Goal: Task Accomplishment & Management: Use online tool/utility

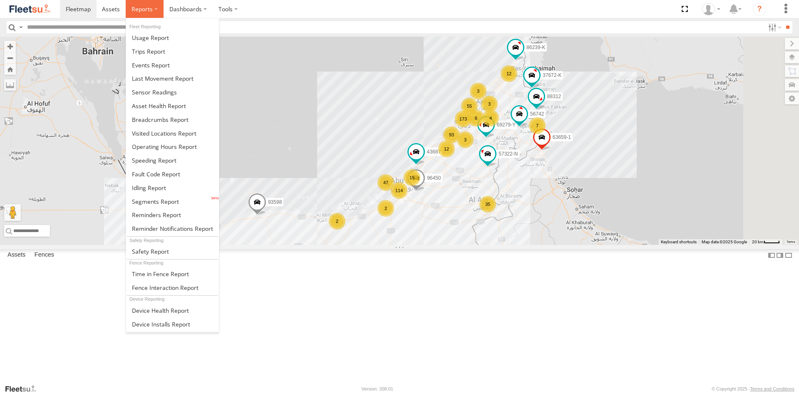
click at [141, 16] on label at bounding box center [145, 9] width 38 height 18
click at [152, 199] on span at bounding box center [155, 202] width 47 height 8
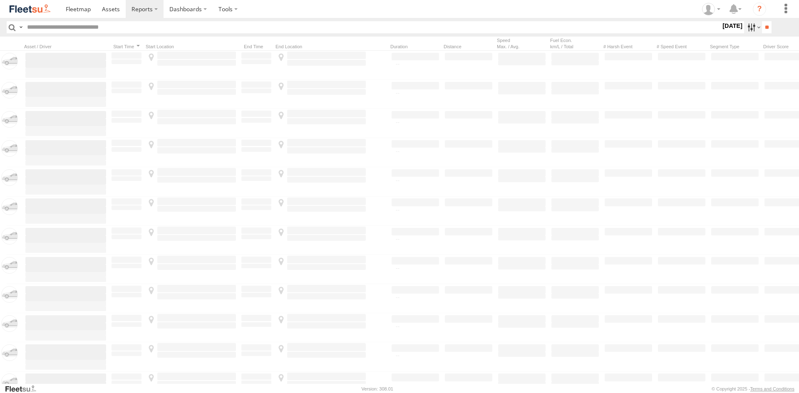
click at [744, 27] on label at bounding box center [753, 27] width 18 height 12
click at [0, 0] on span "AUH" at bounding box center [0, 0] width 0 height 0
click at [0, 0] on label at bounding box center [0, 0] width 0 height 0
click at [744, 32] on label at bounding box center [753, 27] width 18 height 12
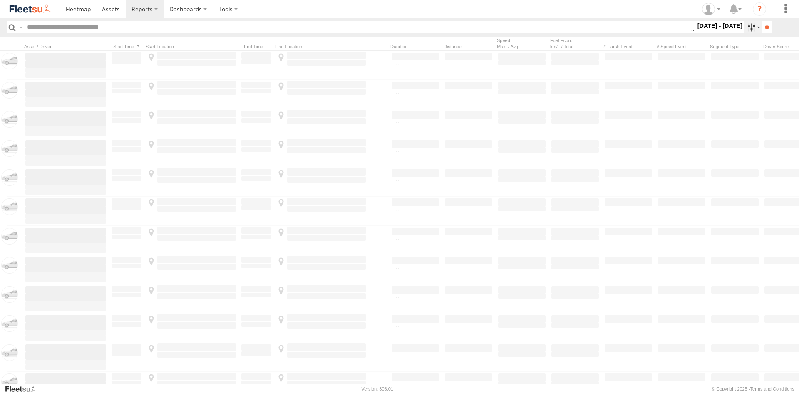
click at [750, 31] on label at bounding box center [753, 27] width 18 height 12
click at [764, 25] on input "**" at bounding box center [767, 27] width 10 height 12
click at [751, 27] on label at bounding box center [753, 27] width 18 height 12
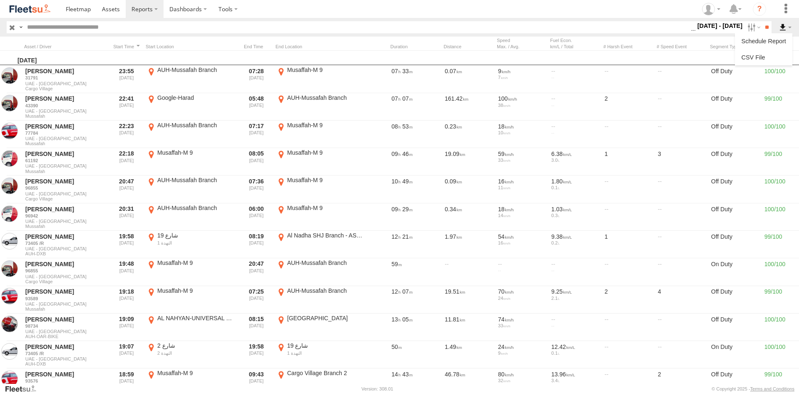
click at [788, 26] on label at bounding box center [785, 27] width 14 height 12
click at [786, 56] on link at bounding box center [763, 57] width 51 height 12
click at [762, 22] on input "**" at bounding box center [767, 27] width 10 height 12
